Goal: Task Accomplishment & Management: Use online tool/utility

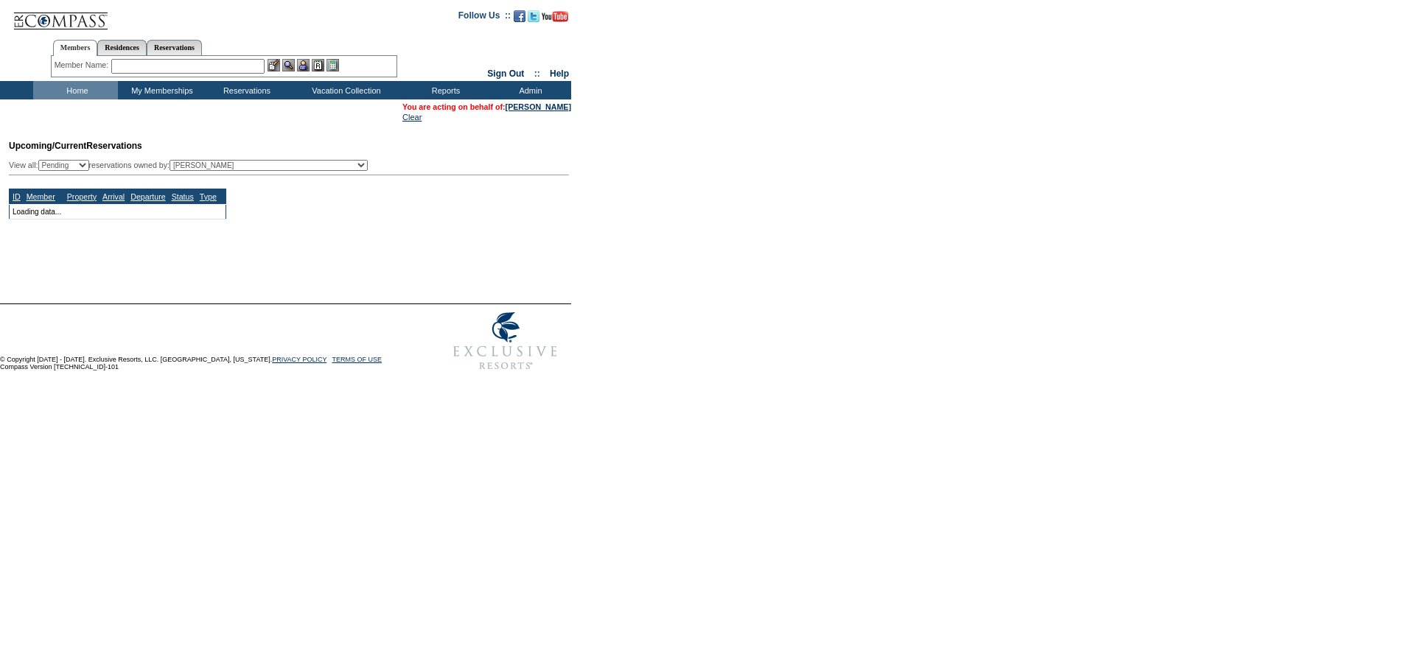
click at [209, 64] on input "text" at bounding box center [187, 66] width 153 height 15
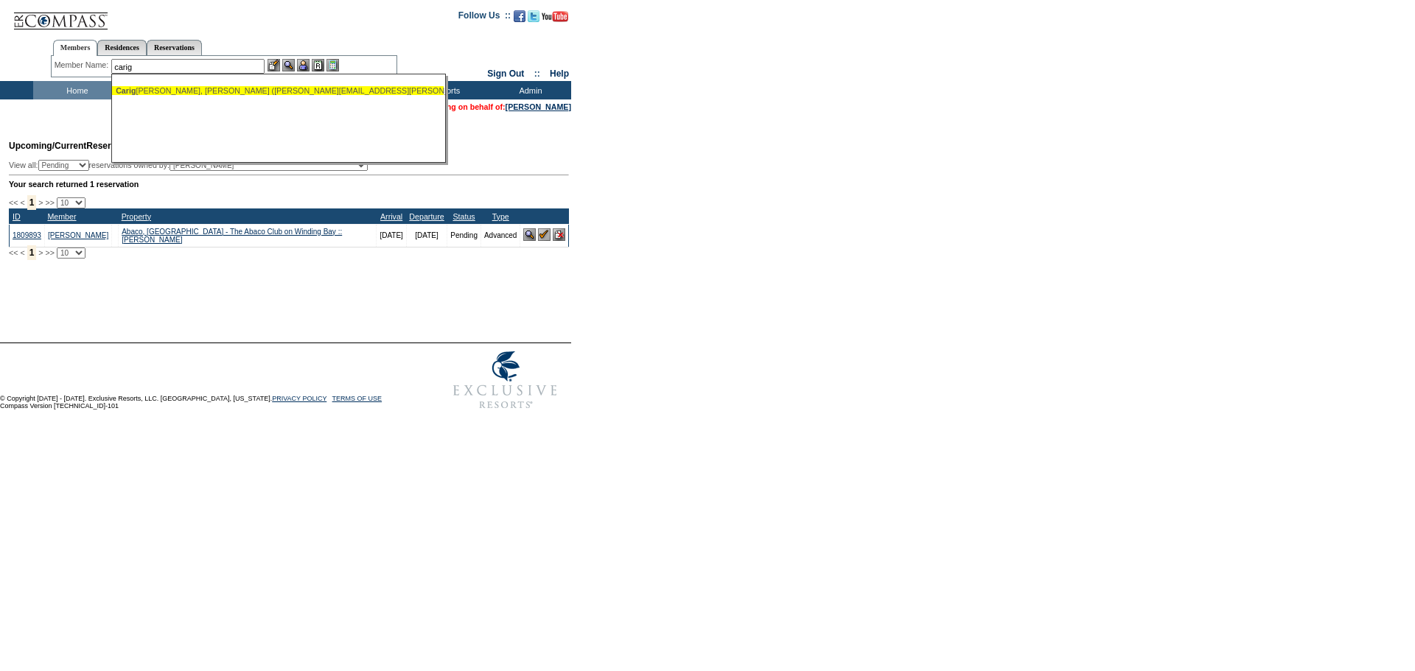
click at [203, 86] on div "[PERSON_NAME], [PERSON_NAME] ([PERSON_NAME][EMAIL_ADDRESS][PERSON_NAME][DOMAIN_…" at bounding box center [278, 90] width 324 height 9
type input "[PERSON_NAME] ([PERSON_NAME][EMAIL_ADDRESS][PERSON_NAME][DOMAIN_NAME])"
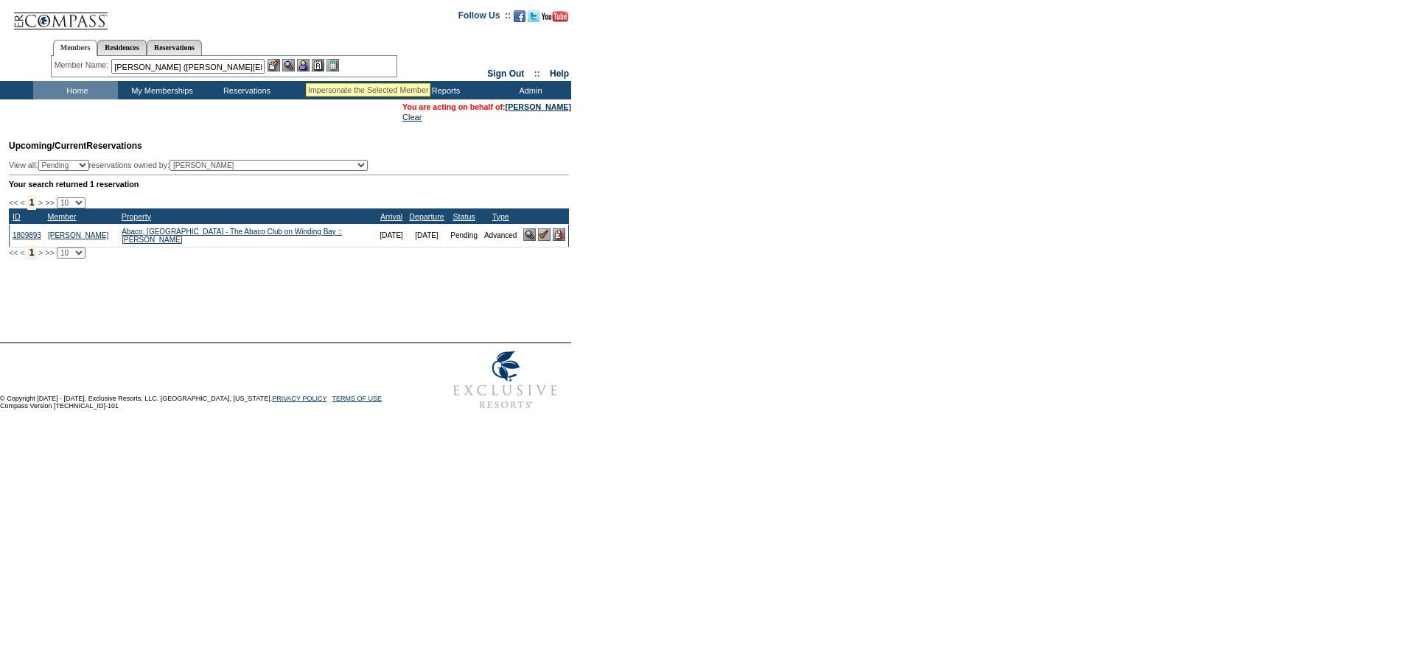
click at [306, 65] on img at bounding box center [303, 65] width 13 height 13
click at [288, 65] on img at bounding box center [288, 65] width 13 height 13
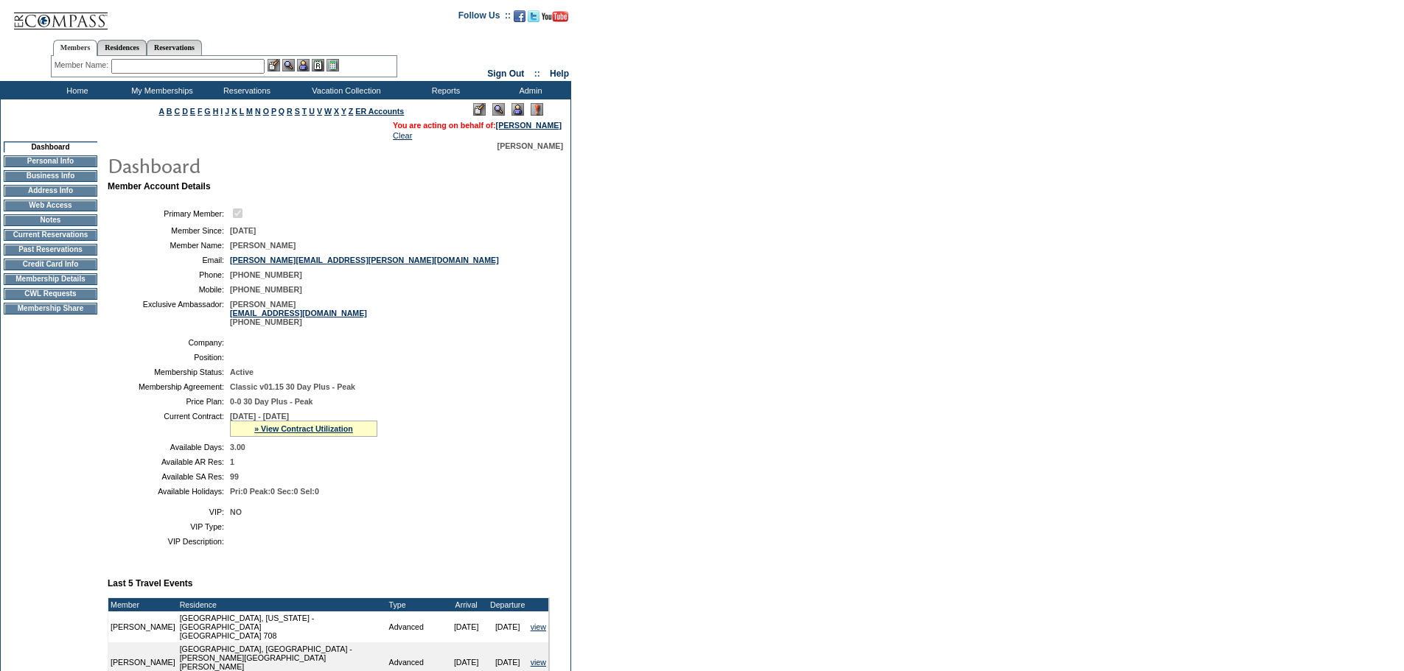
click at [44, 300] on td "CWL Requests" at bounding box center [51, 294] width 94 height 12
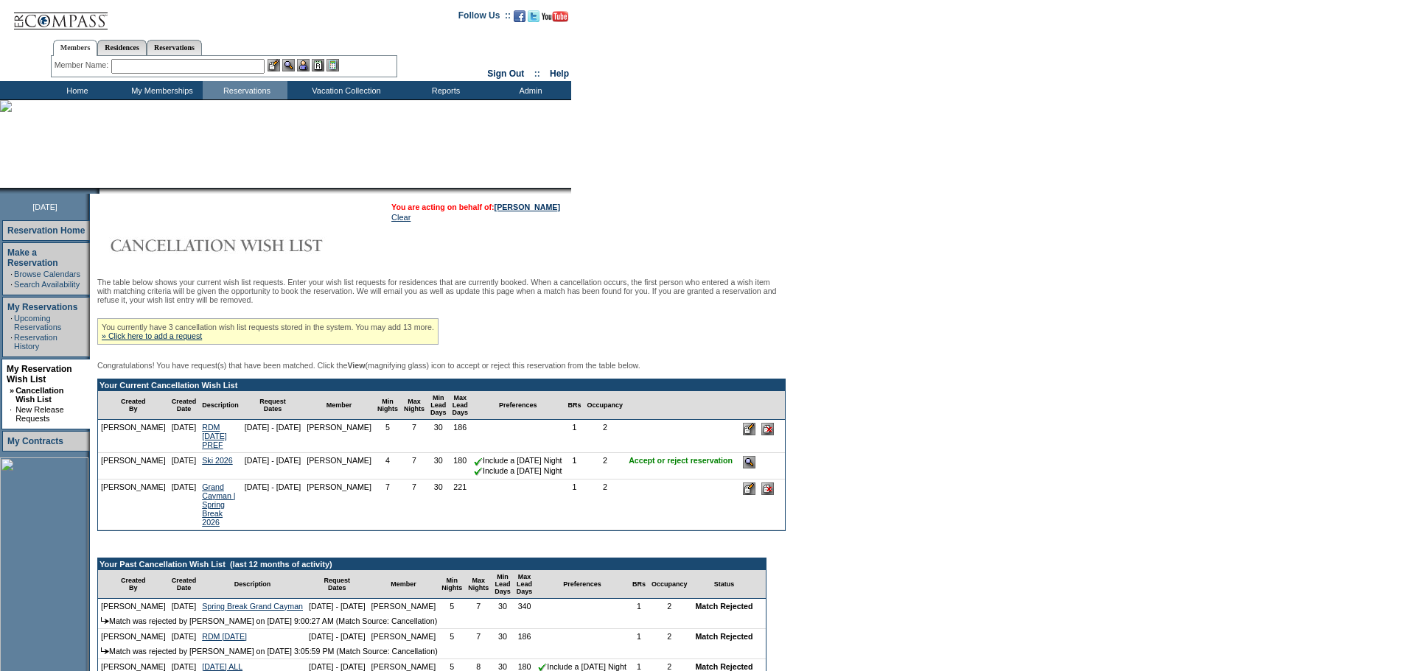
click at [755, 469] on input "image" at bounding box center [749, 462] width 13 height 13
